Goal: Task Accomplishment & Management: Manage account settings

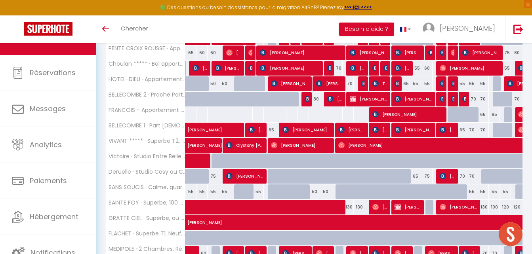
scroll to position [490, 0]
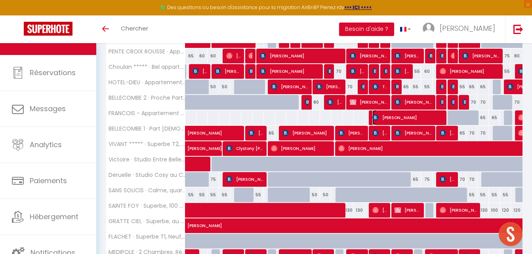
click at [424, 120] on span "[PERSON_NAME]" at bounding box center [407, 117] width 70 height 15
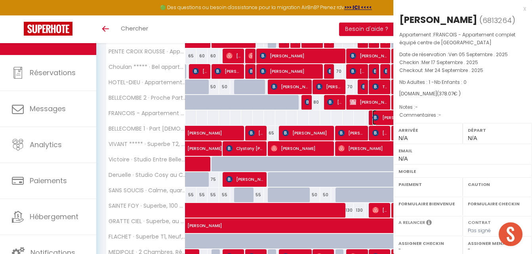
select select "OK"
select select "KO"
select select "0"
select select "1"
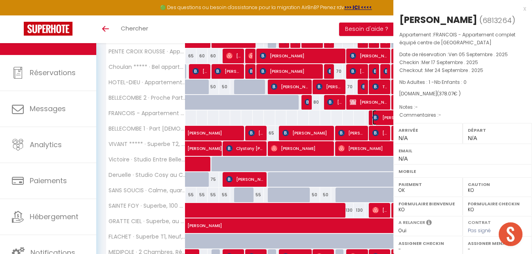
select select
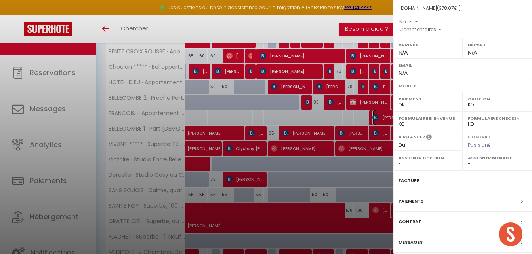
scroll to position [128, 0]
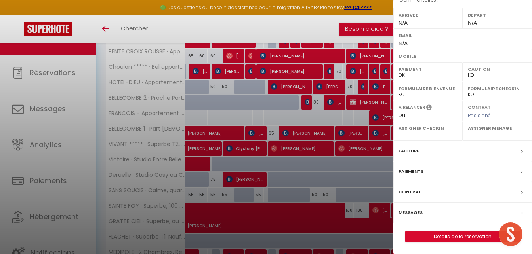
click at [415, 153] on label "Facture" at bounding box center [408, 151] width 21 height 8
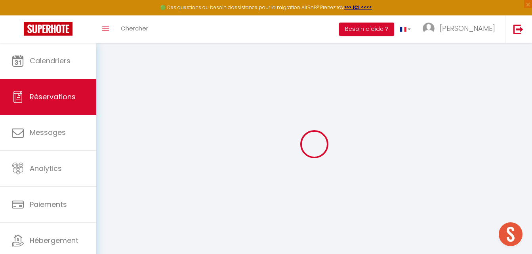
select select
checkbox input "false"
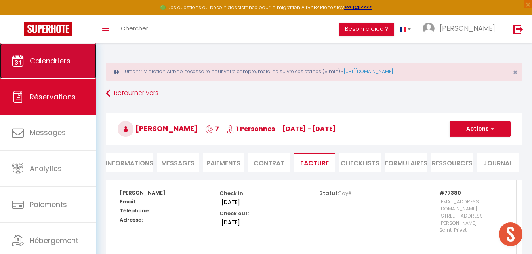
click at [55, 54] on link "Calendriers" at bounding box center [48, 61] width 96 height 36
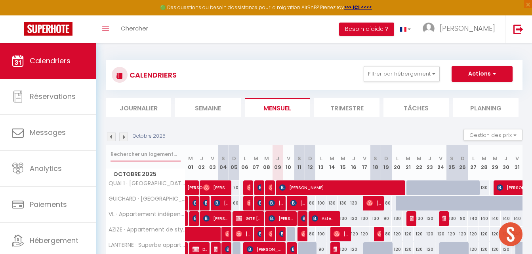
click at [133, 157] on input "text" at bounding box center [145, 154] width 70 height 14
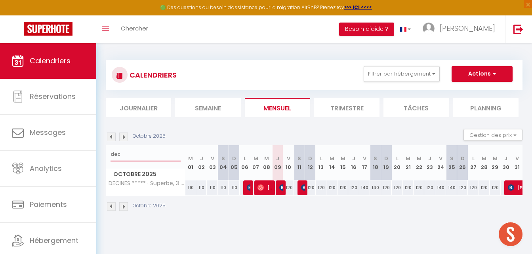
drag, startPoint x: 109, startPoint y: 153, endPoint x: 91, endPoint y: 153, distance: 18.2
click at [91, 153] on div "🟢 Des questions ou besoin d'assistance pour la migration AirBnB? Prenez rdv >>>…" at bounding box center [266, 136] width 532 height 186
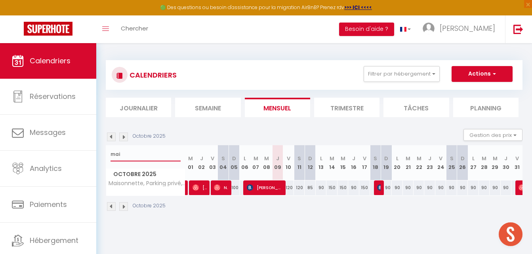
type input "mai"
click at [109, 136] on img at bounding box center [111, 137] width 9 height 9
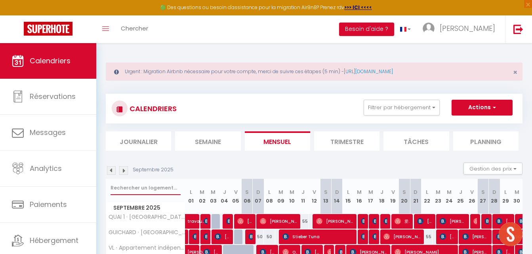
click at [155, 190] on input "text" at bounding box center [145, 188] width 70 height 14
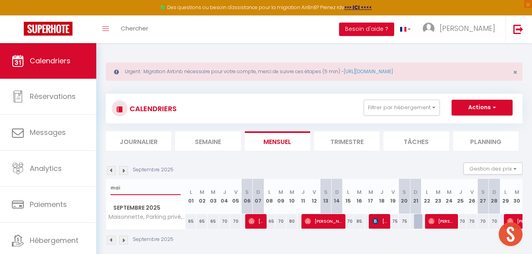
drag, startPoint x: 129, startPoint y: 190, endPoint x: 103, endPoint y: 187, distance: 25.9
click at [103, 187] on div "Urgent : Migration Airbnb nécessaire pour votre compte, merci de suivre ces éta…" at bounding box center [314, 152] width 436 height 219
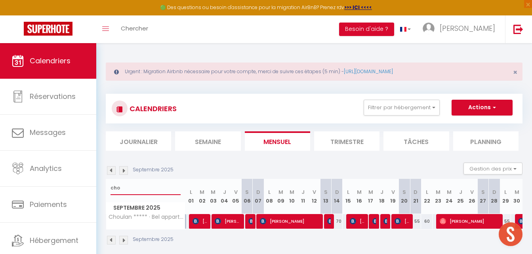
type input "cho"
click at [124, 171] on img at bounding box center [123, 170] width 9 height 9
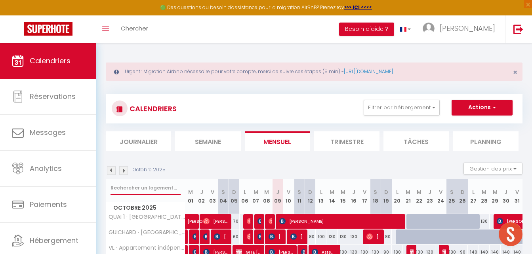
click at [136, 189] on input "text" at bounding box center [145, 188] width 70 height 14
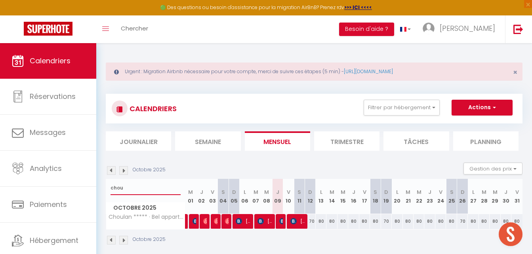
type input "chou"
click at [266, 225] on span "[PERSON_NAME]" at bounding box center [264, 221] width 14 height 15
select select "OK"
select select "KO"
select select "0"
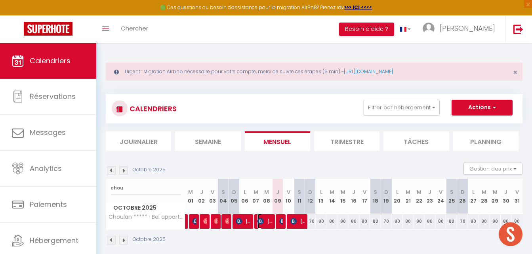
select select "0"
select select "1"
select select
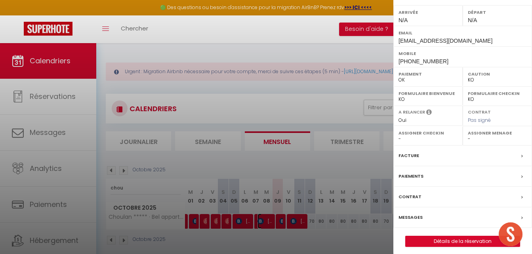
scroll to position [119, 0]
click at [424, 155] on div "Facture" at bounding box center [462, 155] width 139 height 21
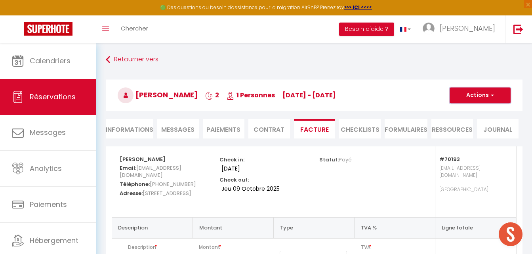
click at [473, 99] on button "Actions" at bounding box center [479, 96] width 61 height 16
click at [476, 132] on link "Envoyer la facture" at bounding box center [474, 133] width 67 height 10
type input "[EMAIL_ADDRESS][DOMAIN_NAME]"
select select "fr"
type input "Votre facture 6865892 - Choulan ***** · Bel appartement lumineux - Proche Fourv…"
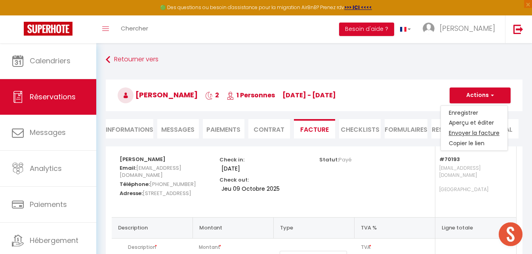
type textarea "Bonjour, Voici le lien pour télécharger votre facture : [URL][DOMAIN_NAME] Déta…"
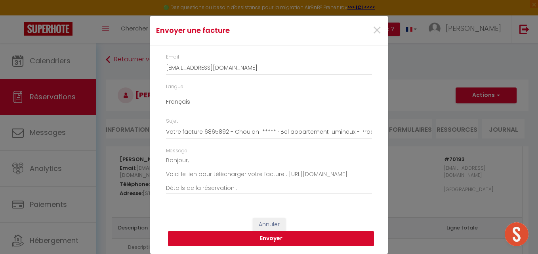
click at [269, 242] on button "Envoyer" at bounding box center [271, 238] width 206 height 15
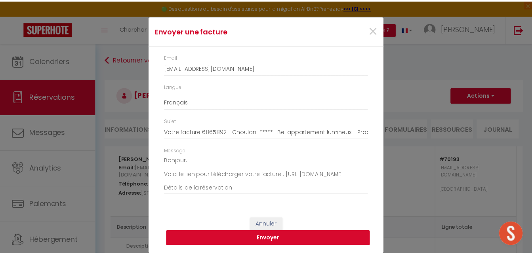
scroll to position [10, 0]
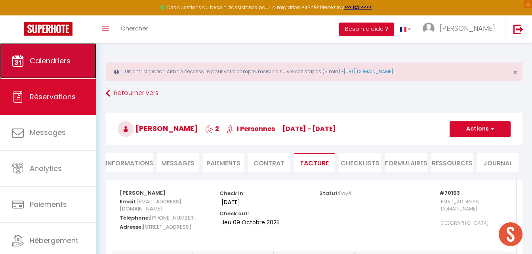
click at [59, 56] on span "Calendriers" at bounding box center [50, 61] width 41 height 10
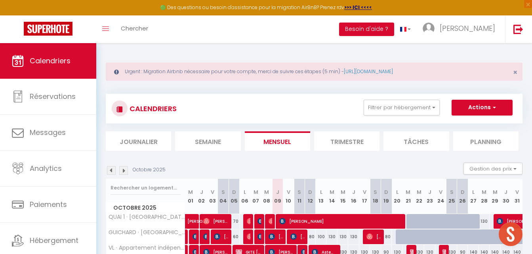
drag, startPoint x: 73, startPoint y: 61, endPoint x: 268, endPoint y: 44, distance: 195.9
click at [135, 190] on input "text" at bounding box center [145, 188] width 70 height 14
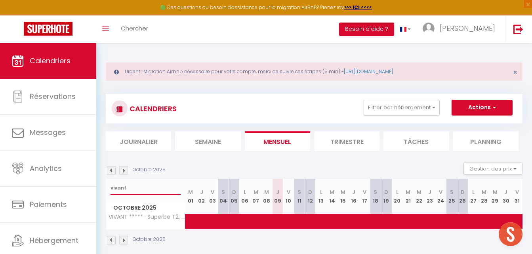
type input "vivant"
click at [111, 170] on img at bounding box center [111, 170] width 9 height 9
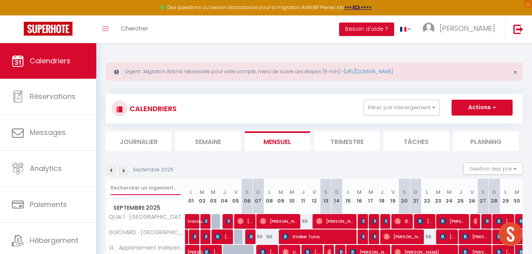
click at [153, 186] on input "text" at bounding box center [145, 188] width 70 height 14
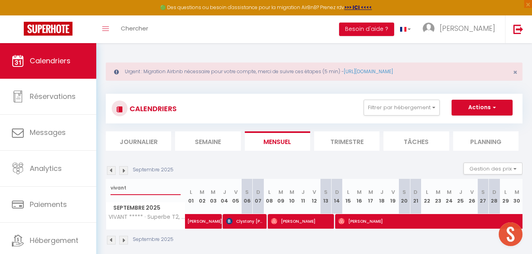
type input "vivant"
